Goal: Navigation & Orientation: Find specific page/section

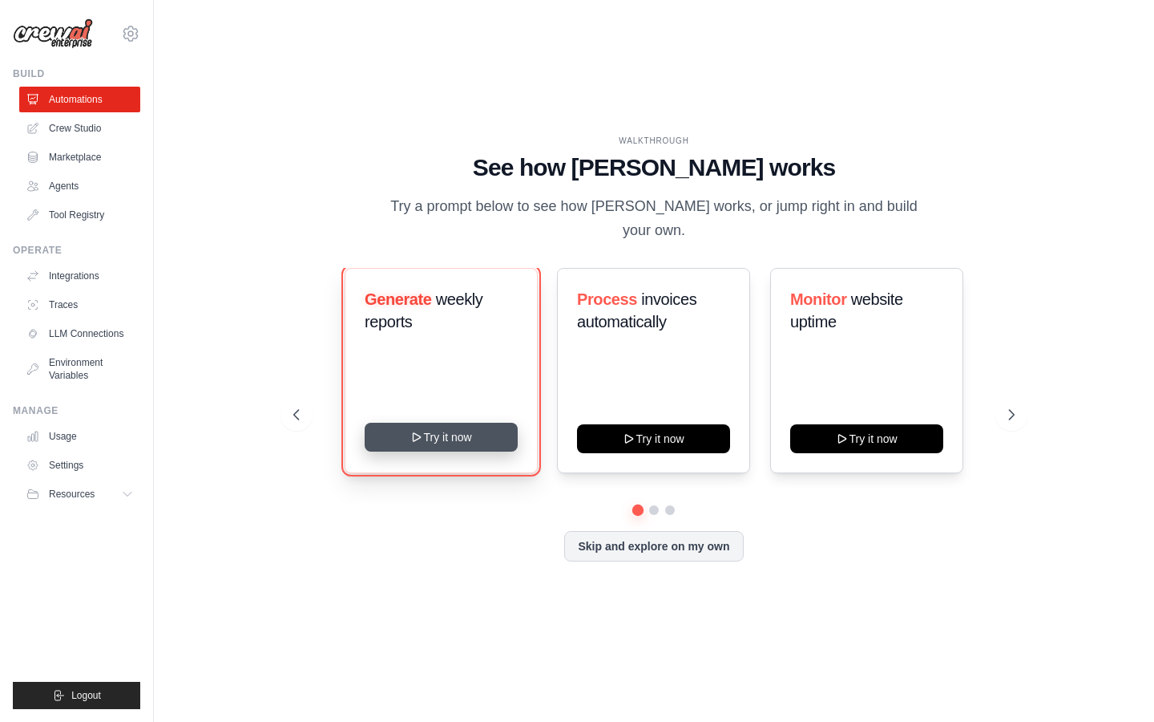
click at [431, 429] on button "Try it now" at bounding box center [441, 436] width 153 height 29
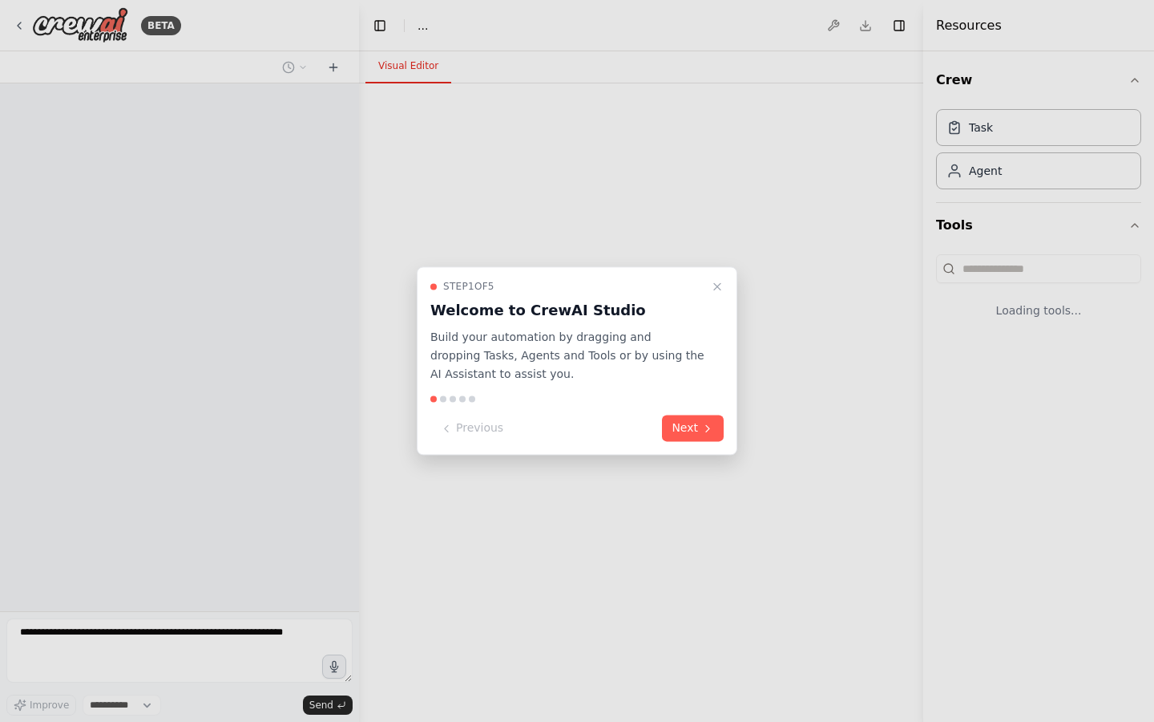
select select "****"
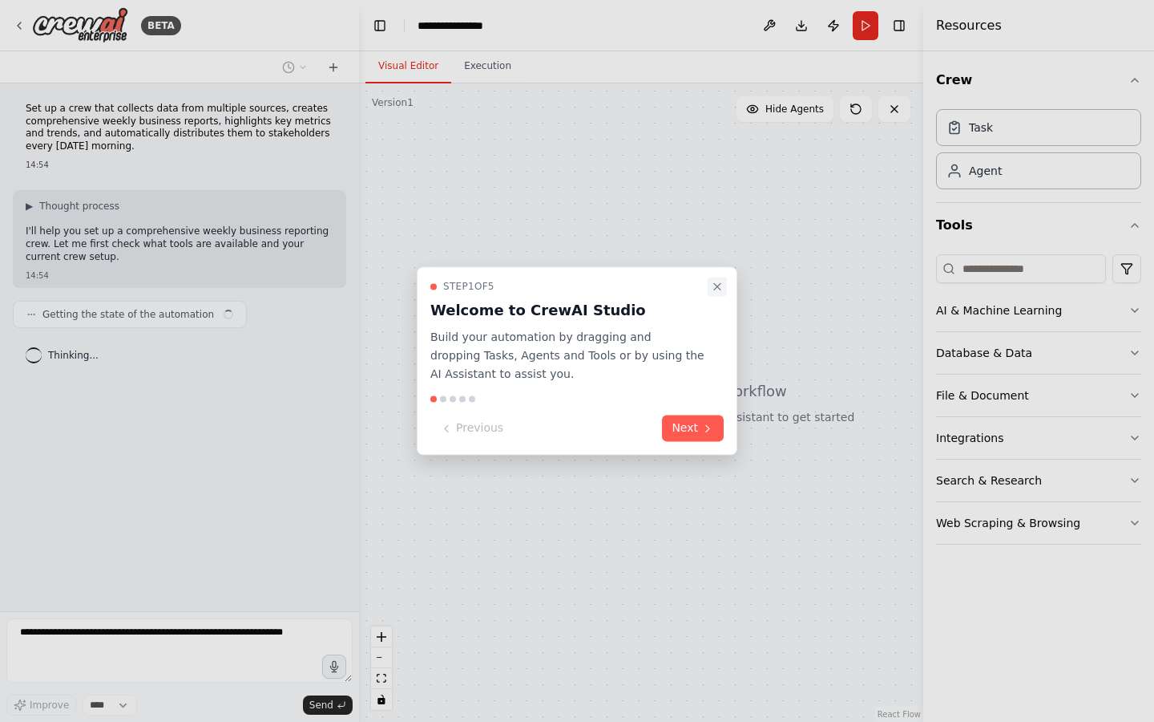
click at [718, 286] on icon "Close walkthrough" at bounding box center [717, 286] width 6 height 6
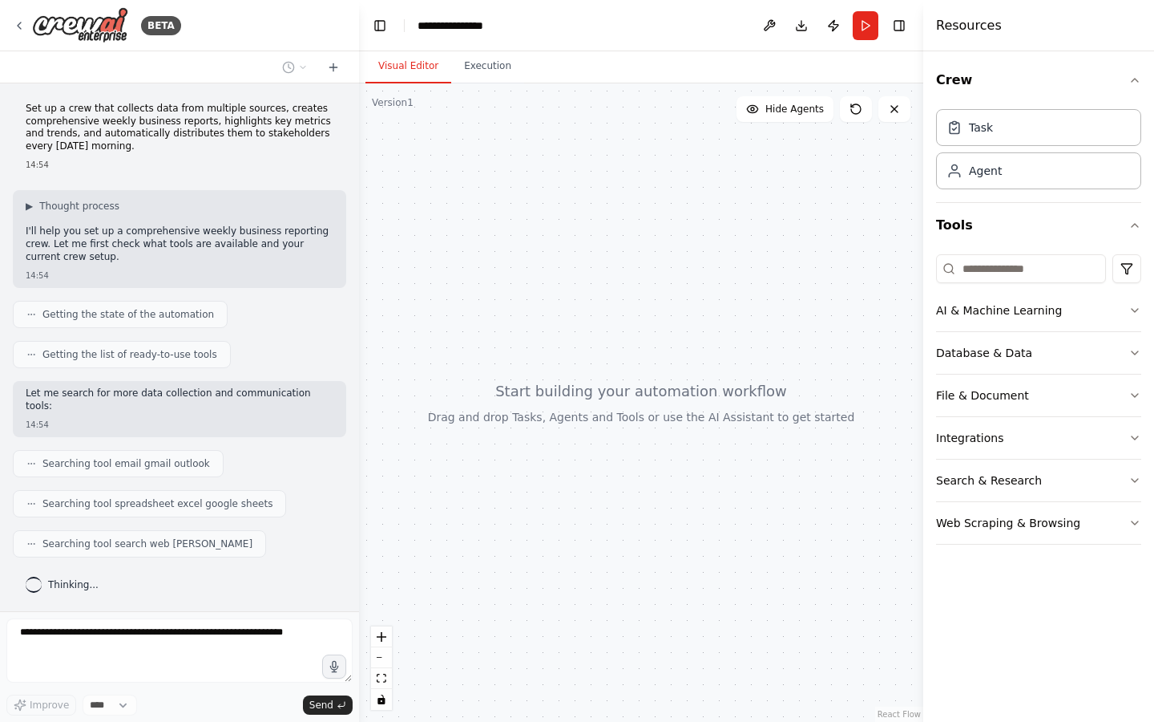
click at [544, 536] on div at bounding box center [641, 402] width 564 height 638
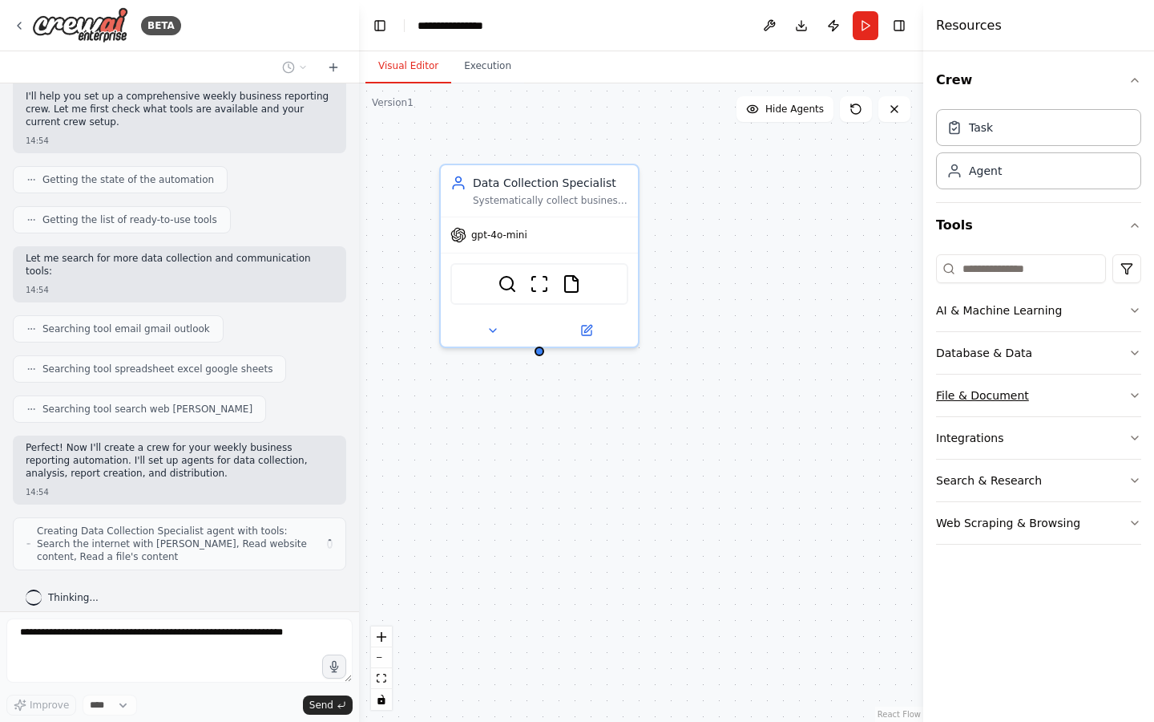
click at [1141, 390] on icon "button" at bounding box center [1135, 395] width 13 height 13
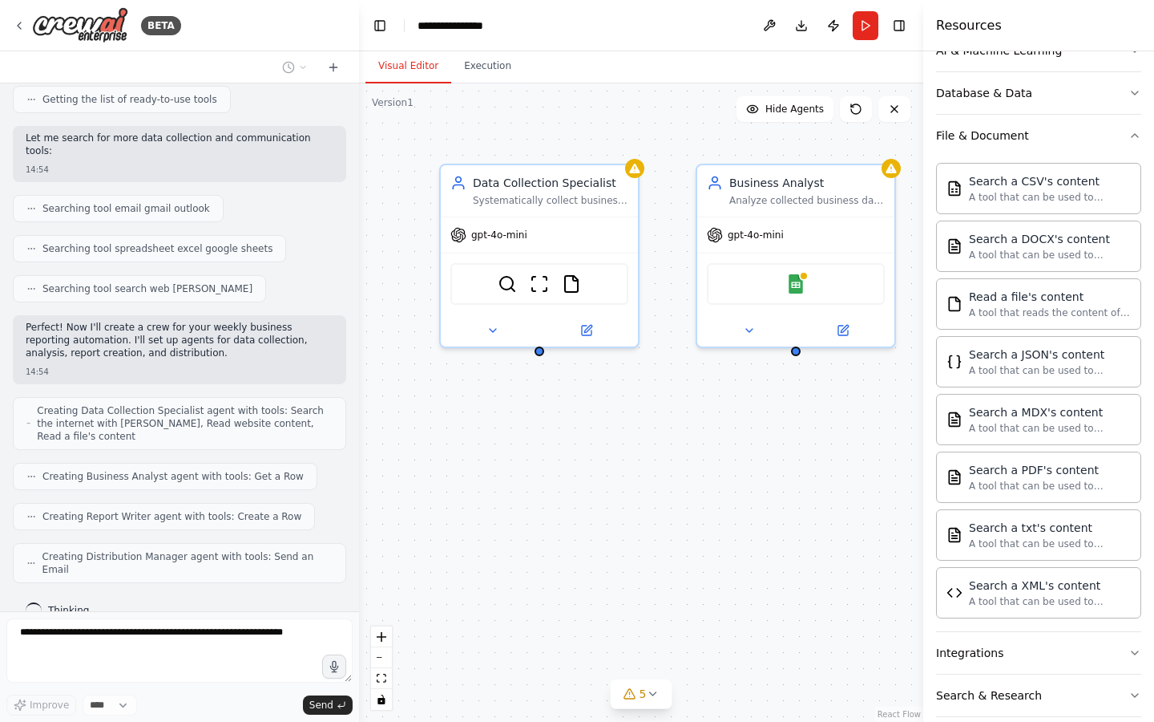
scroll to position [242, 0]
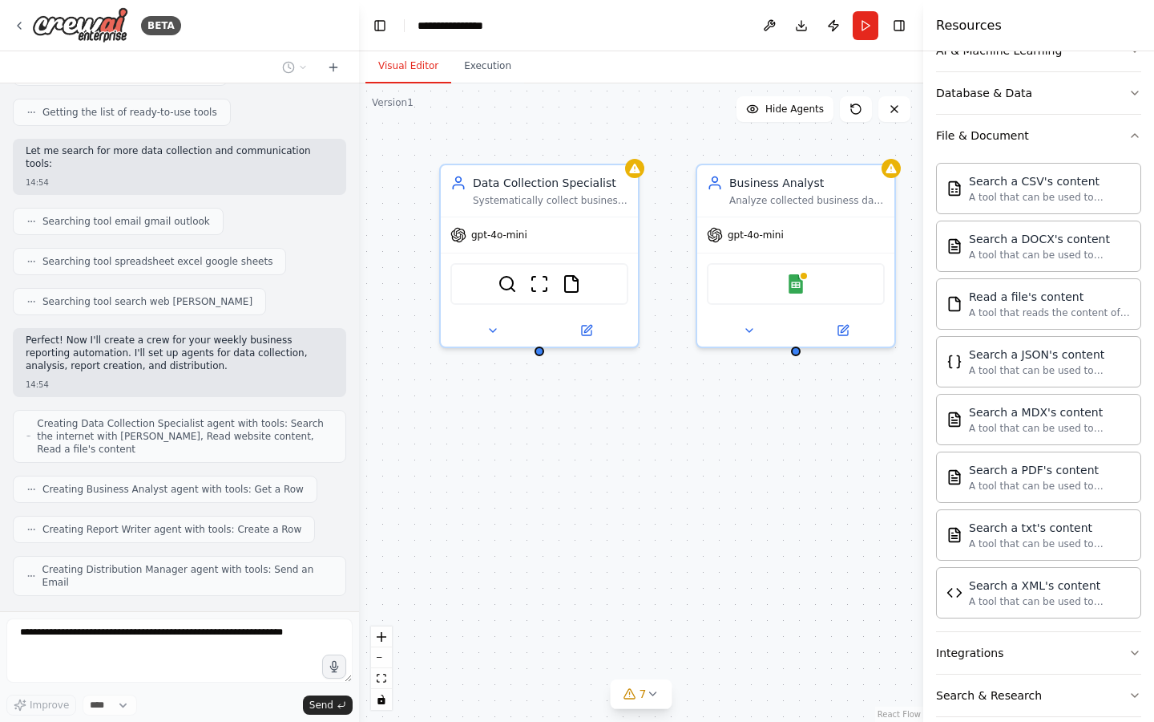
click at [702, 473] on div "Data Collection Specialist Systematically collect business data from multiple s…" at bounding box center [641, 402] width 564 height 638
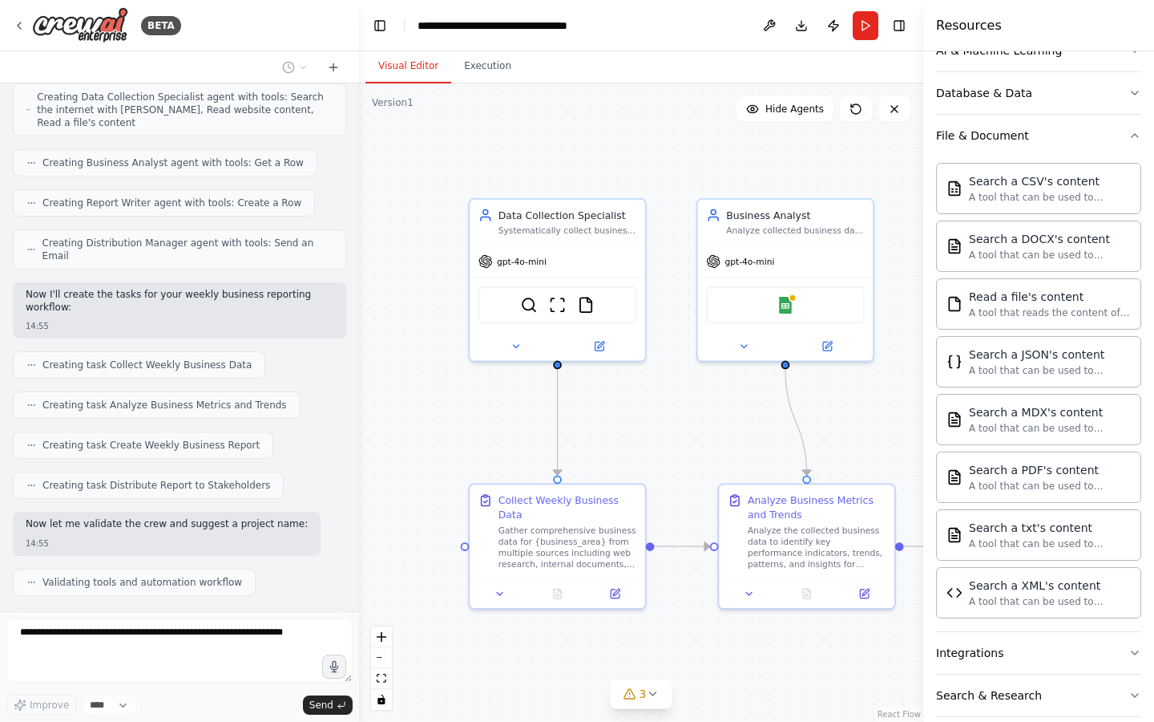
scroll to position [608, 0]
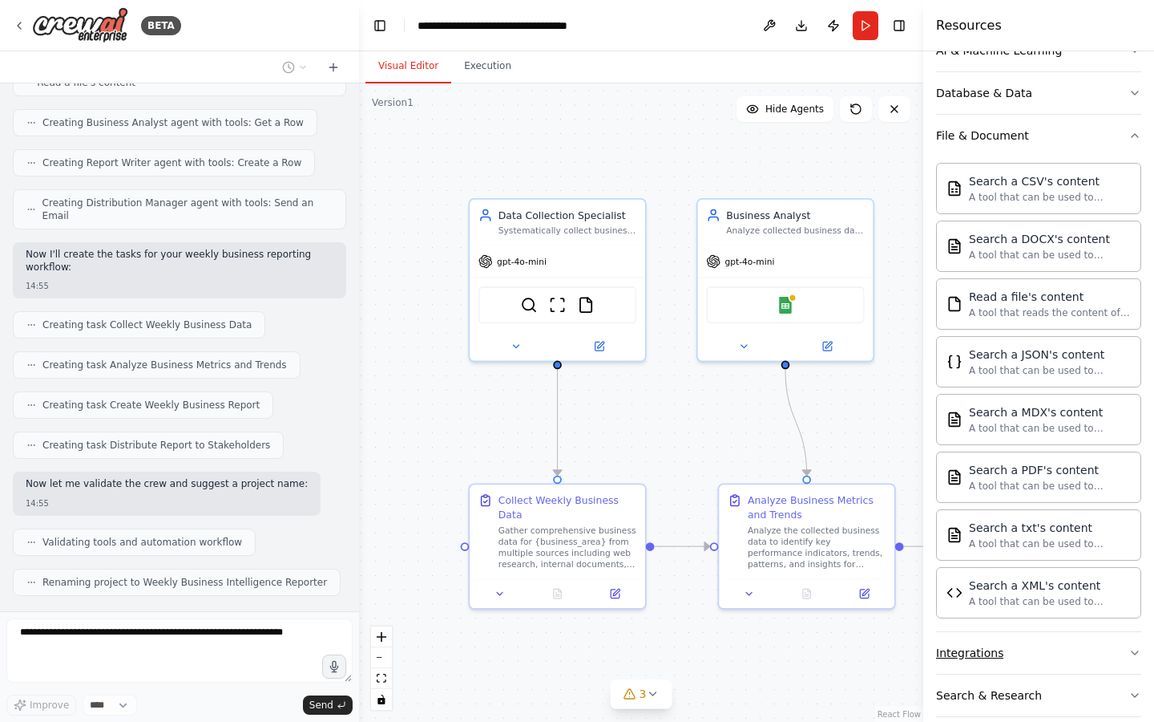
click at [1131, 646] on icon "button" at bounding box center [1135, 652] width 13 height 13
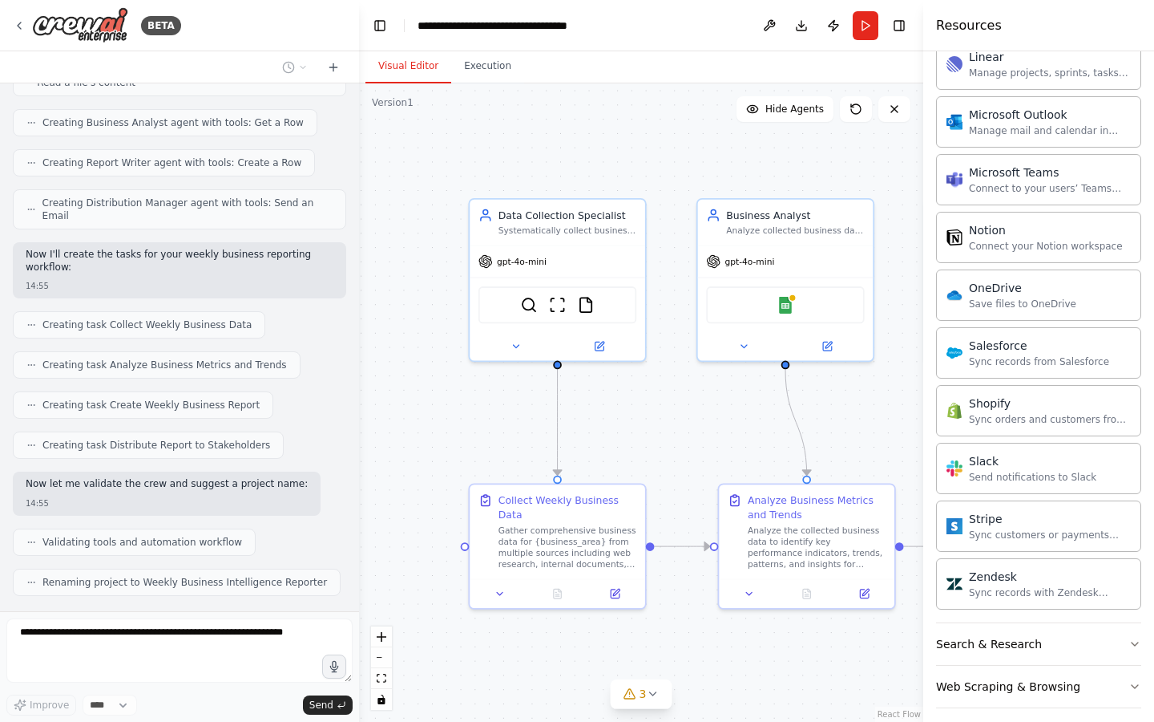
scroll to position [1548, 0]
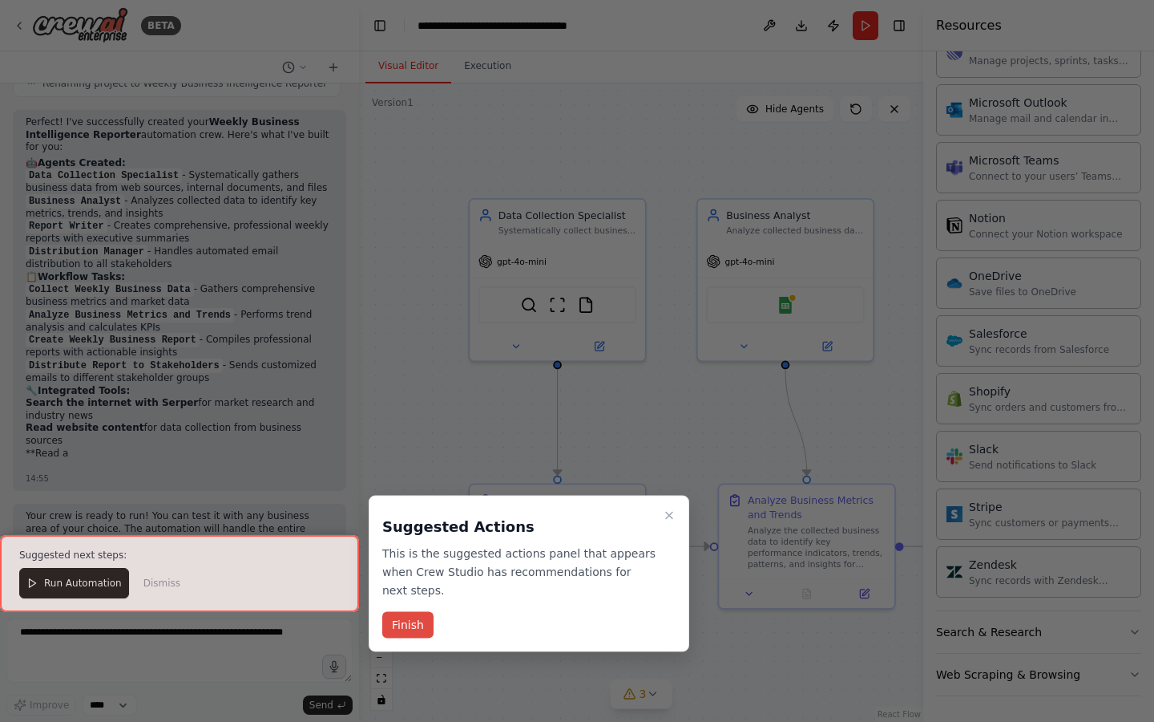
click at [409, 617] on button "Finish" at bounding box center [407, 625] width 51 height 26
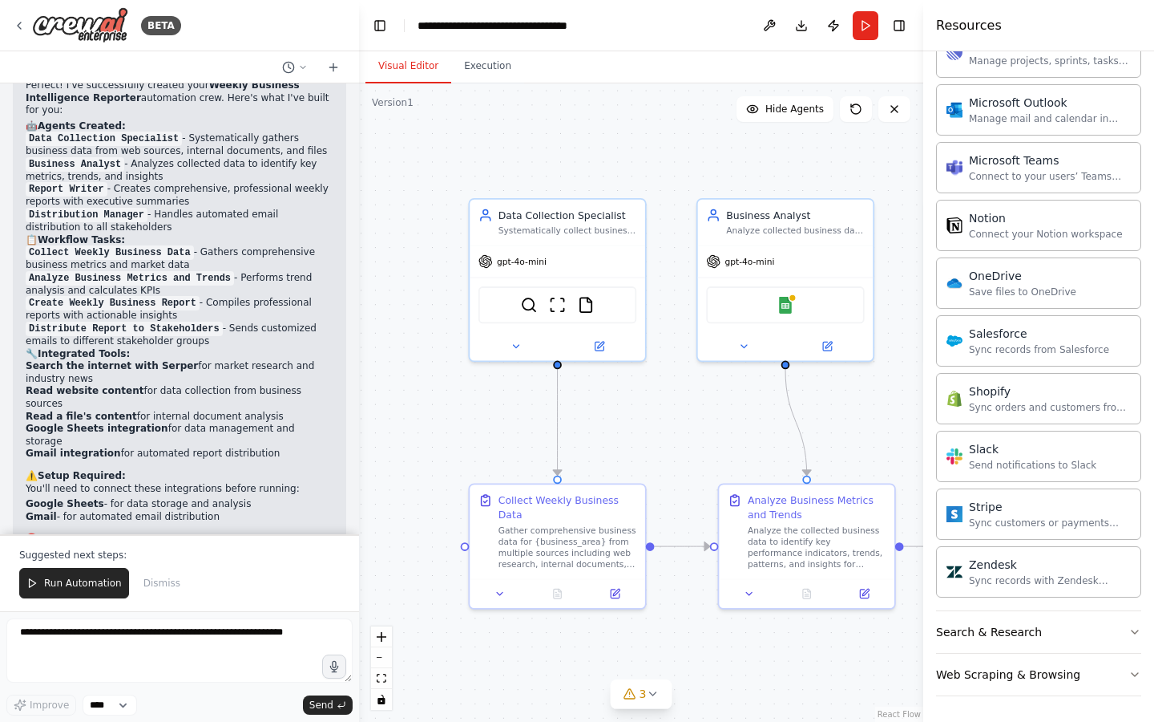
scroll to position [1146, 0]
click at [652, 95] on div ".deletable-edge-delete-btn { width: 20px; height: 20px; border: 0px solid #ffff…" at bounding box center [641, 402] width 564 height 638
click at [24, 24] on icon at bounding box center [19, 25] width 13 height 13
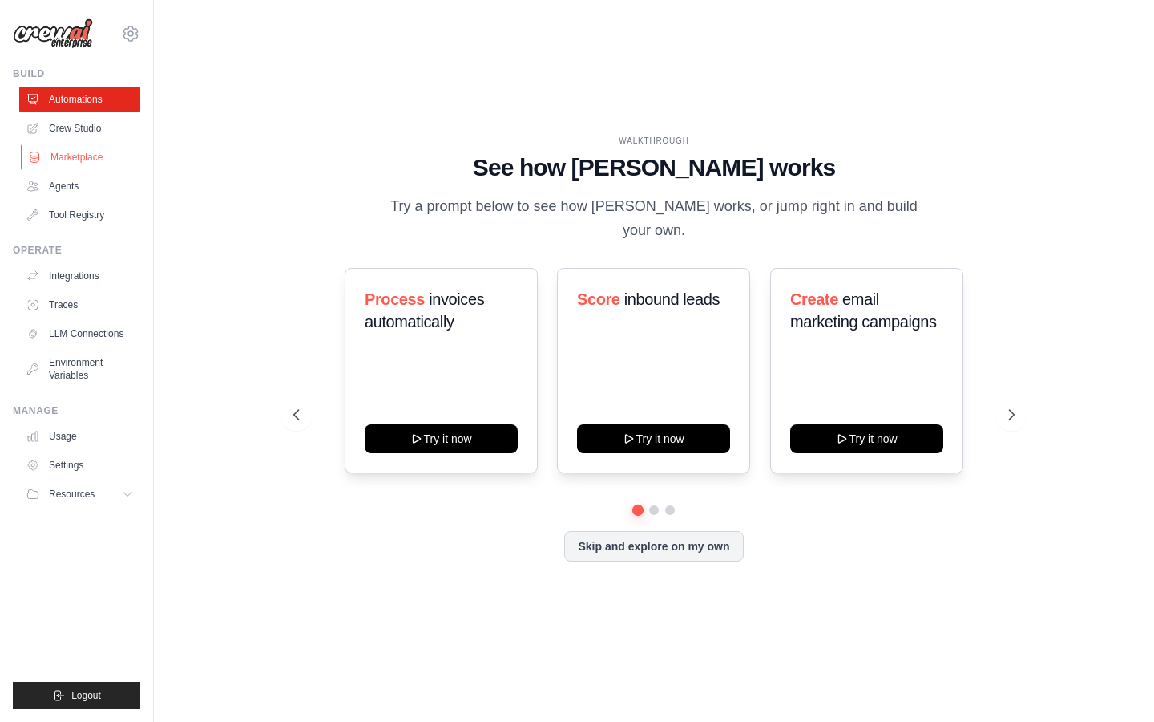
click at [74, 164] on link "Marketplace" at bounding box center [81, 157] width 121 height 26
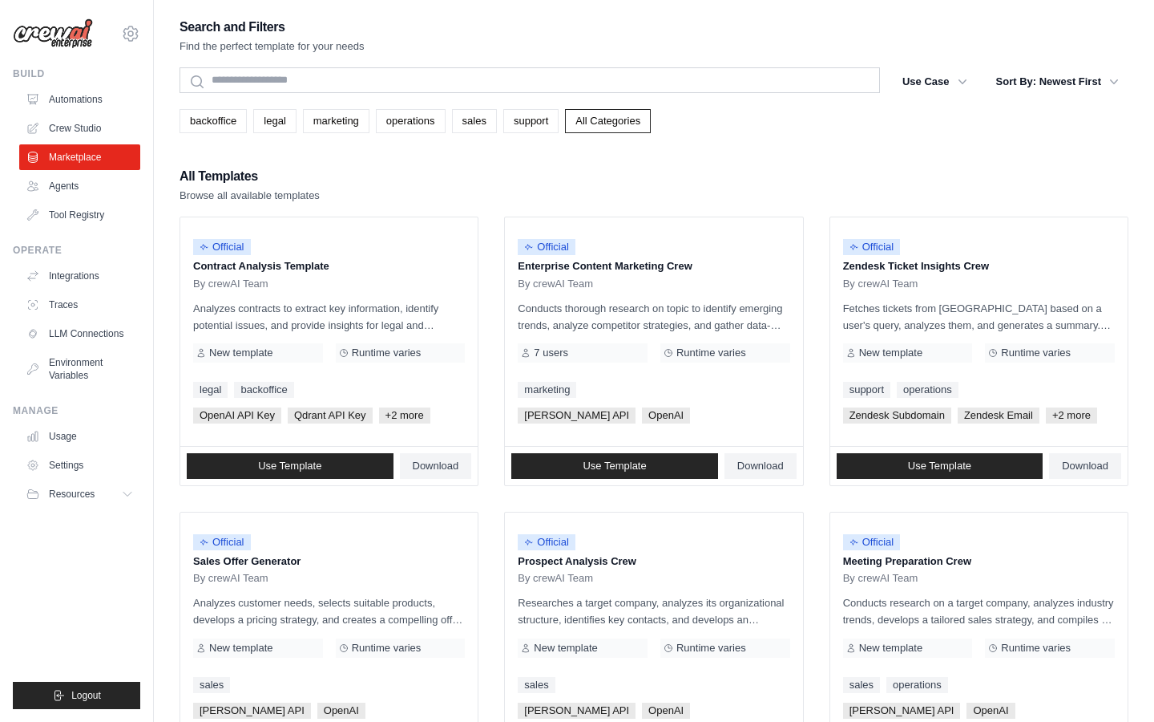
click at [70, 559] on ul "Build Automations Crew Studio Marketplace Agents" at bounding box center [76, 387] width 127 height 641
